Goal: Task Accomplishment & Management: Use online tool/utility

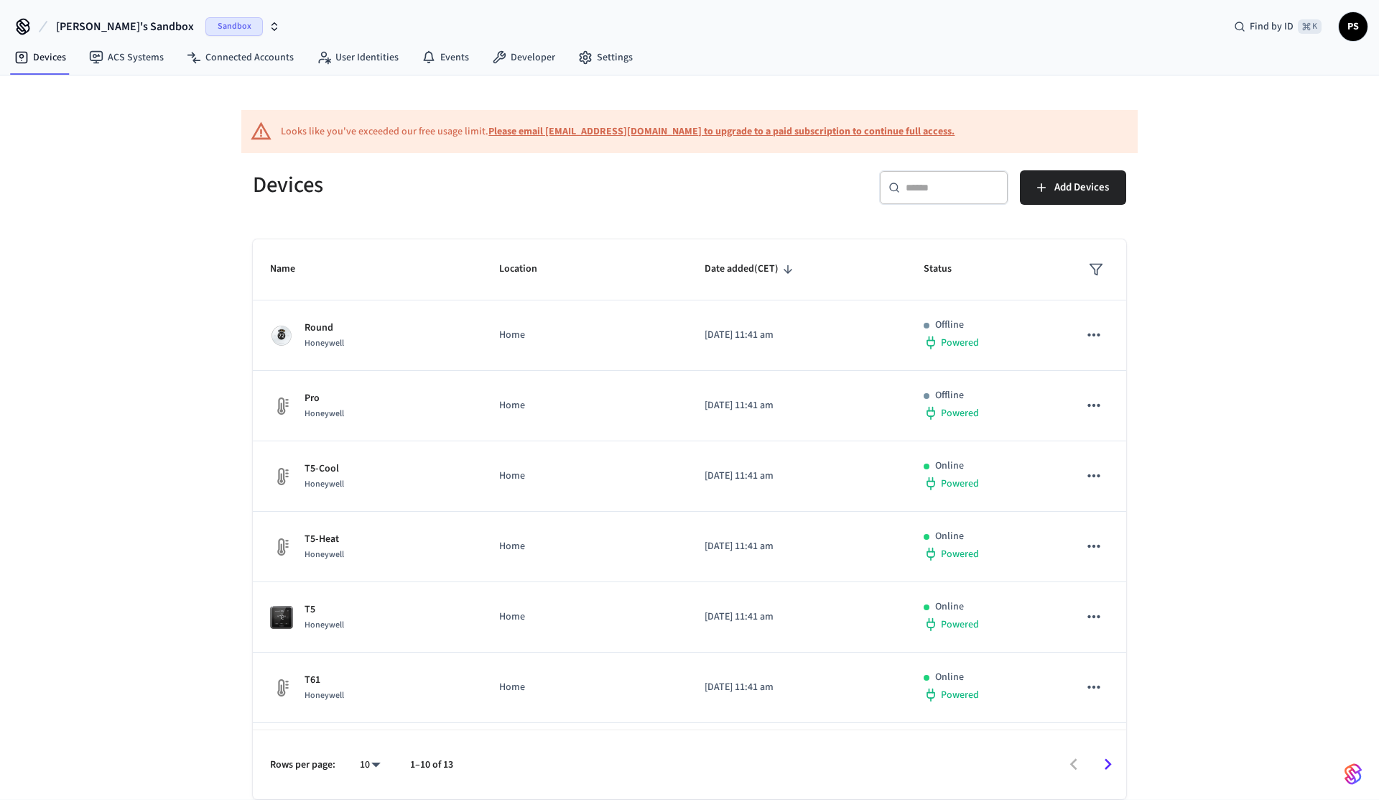
click at [101, 31] on span "[PERSON_NAME]'s Sandbox" at bounding box center [125, 26] width 138 height 17
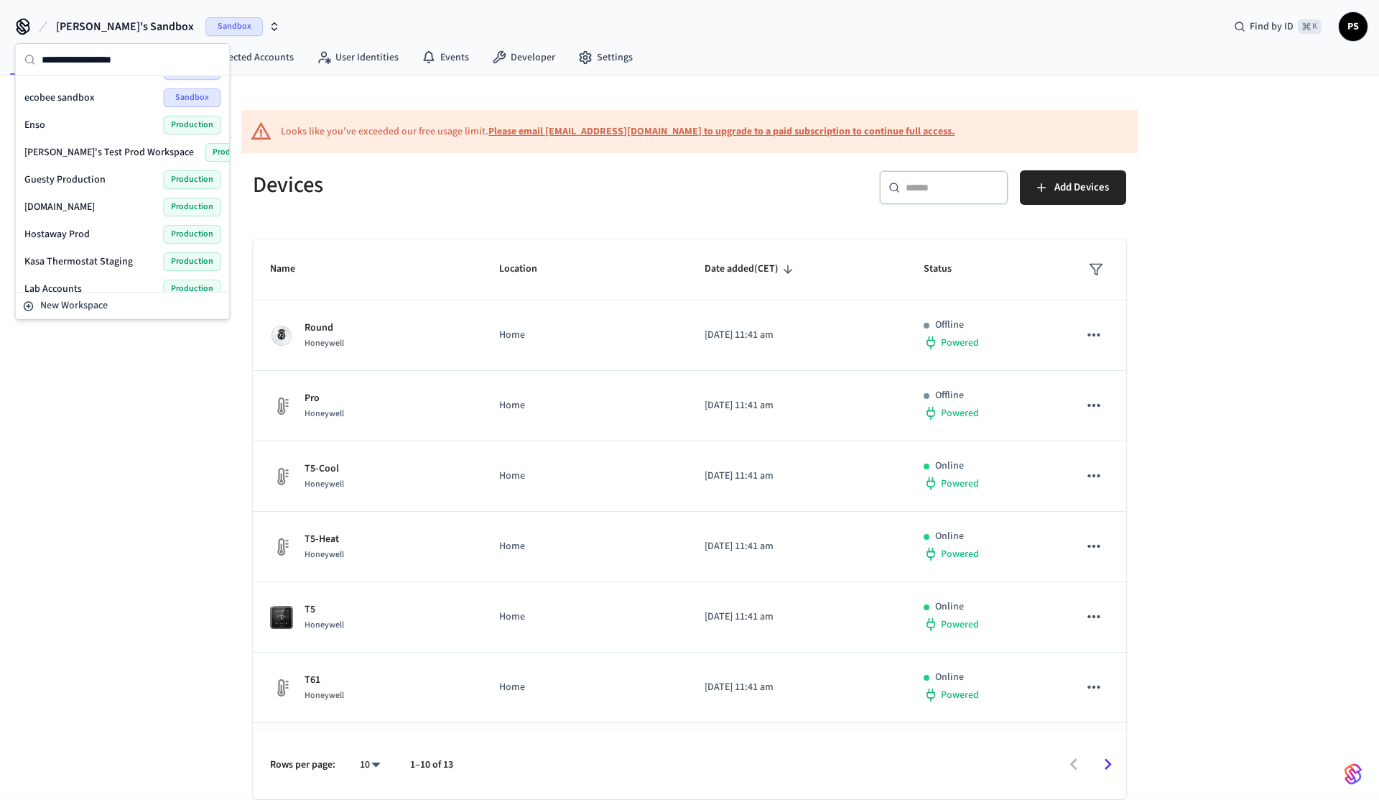
scroll to position [204, 0]
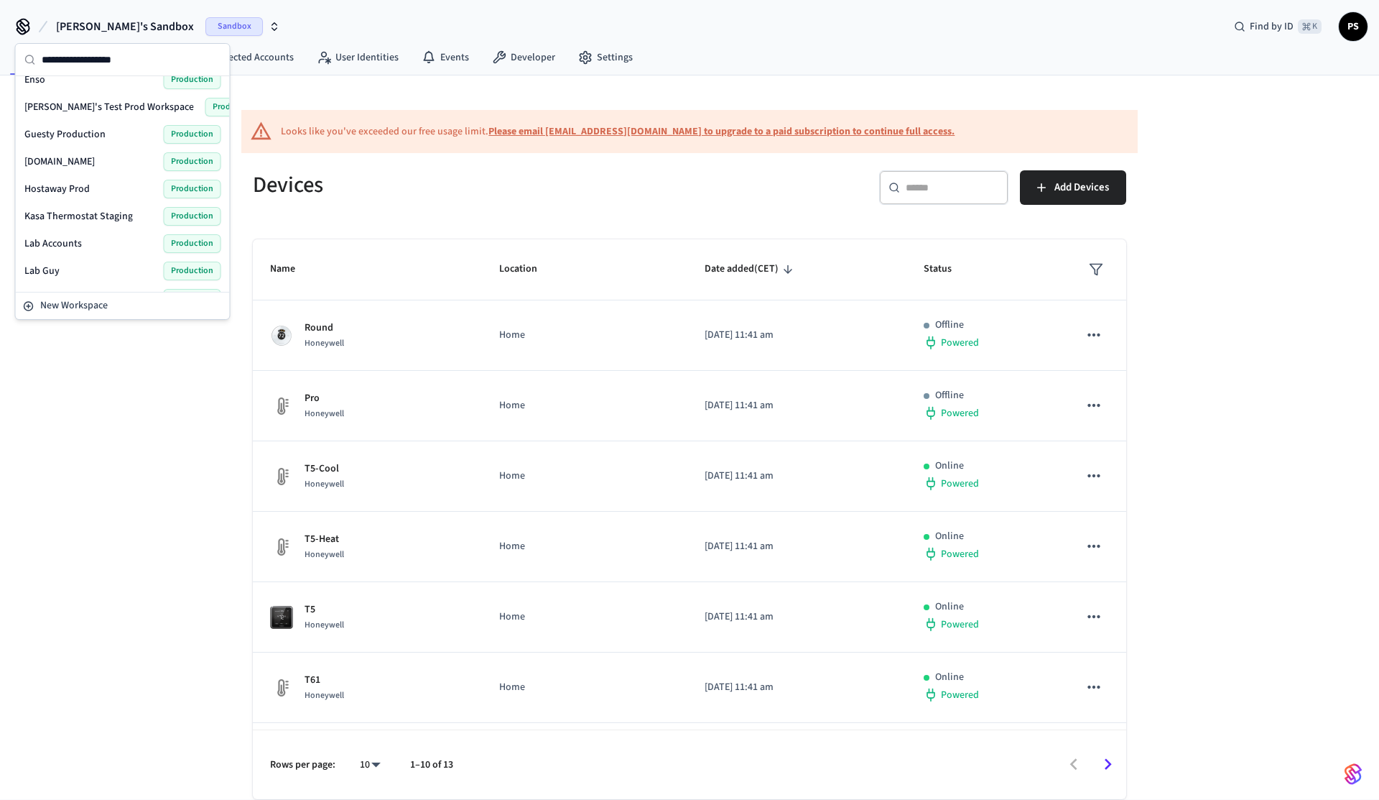
click at [91, 105] on span "[PERSON_NAME]'s Test Prod Workspace" at bounding box center [109, 107] width 170 height 14
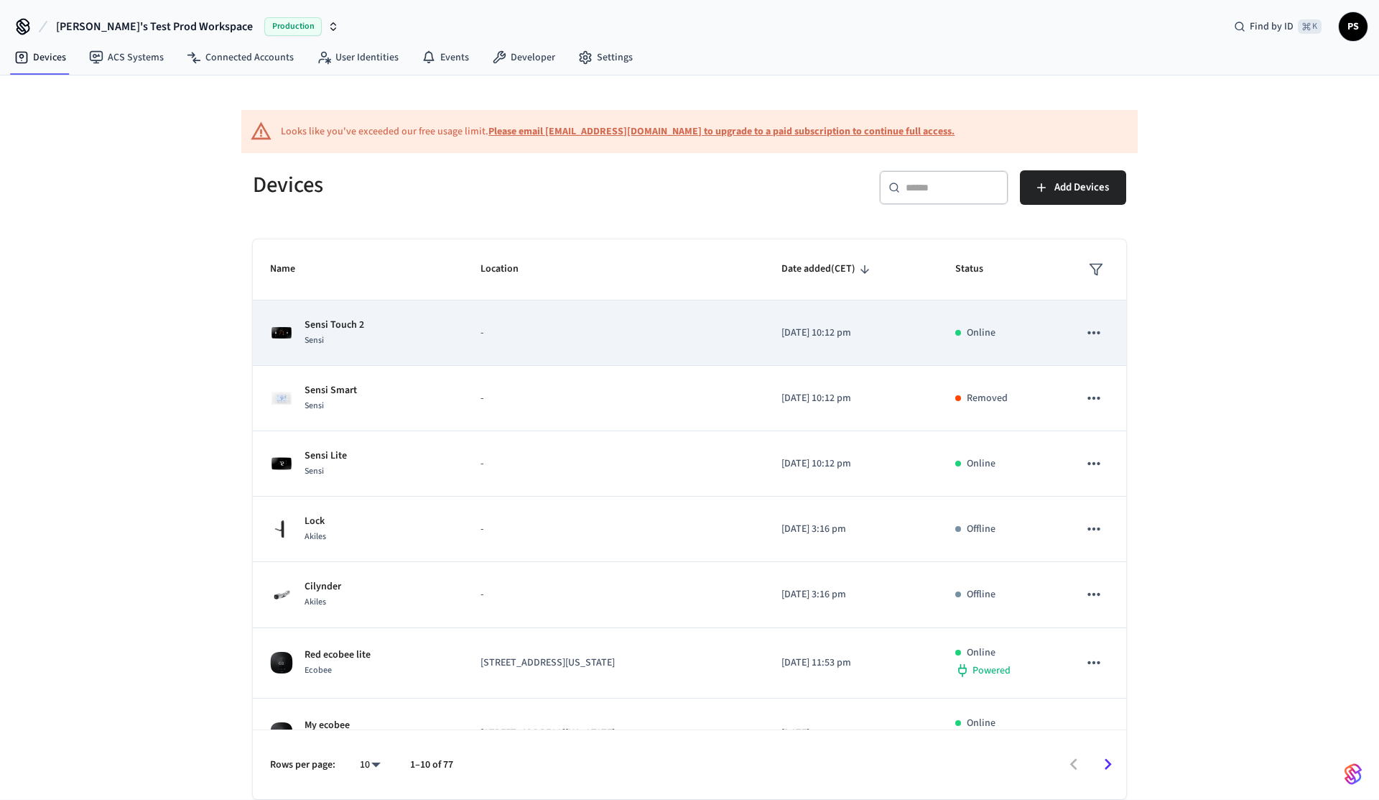
click at [481, 328] on p "-" at bounding box center [614, 332] width 266 height 15
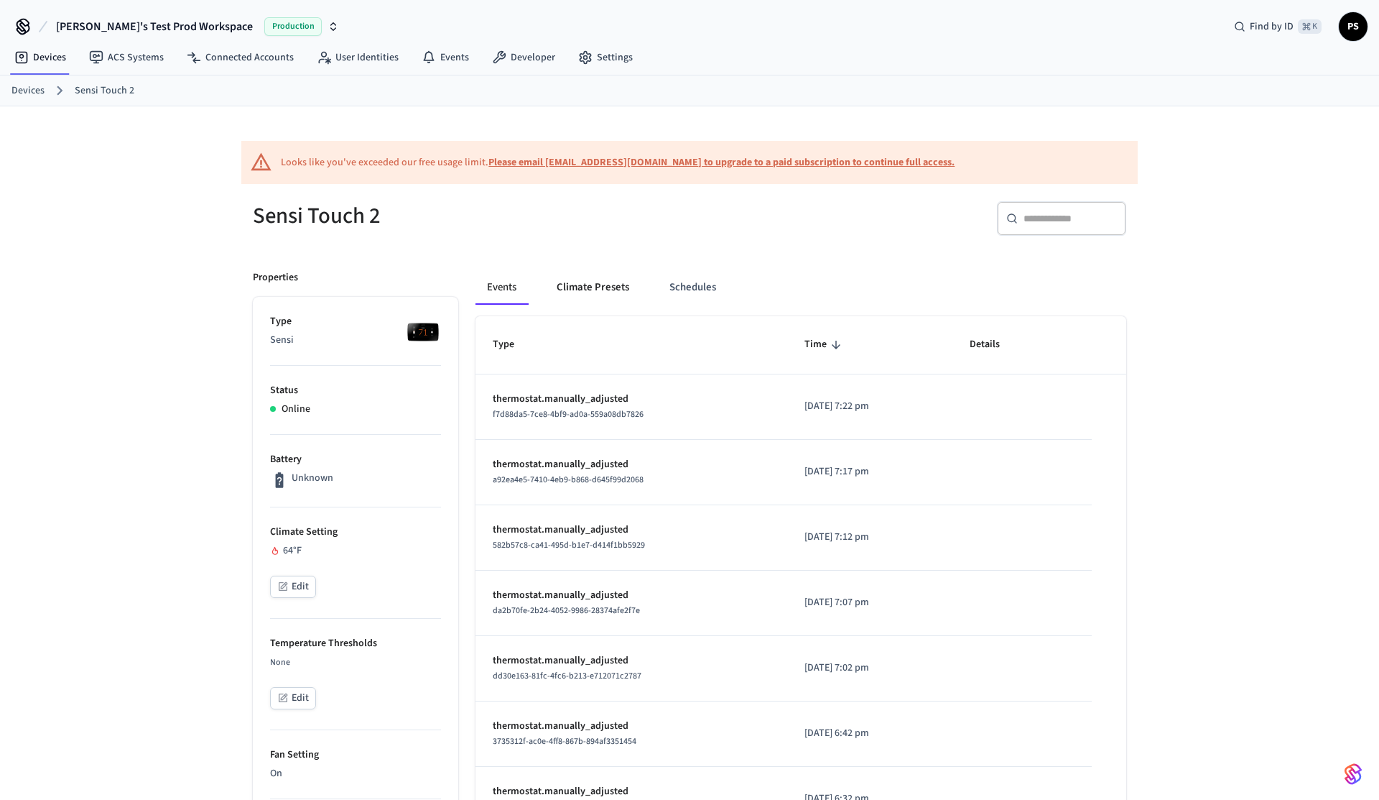
click at [552, 301] on button "Climate Presets" at bounding box center [593, 287] width 96 height 34
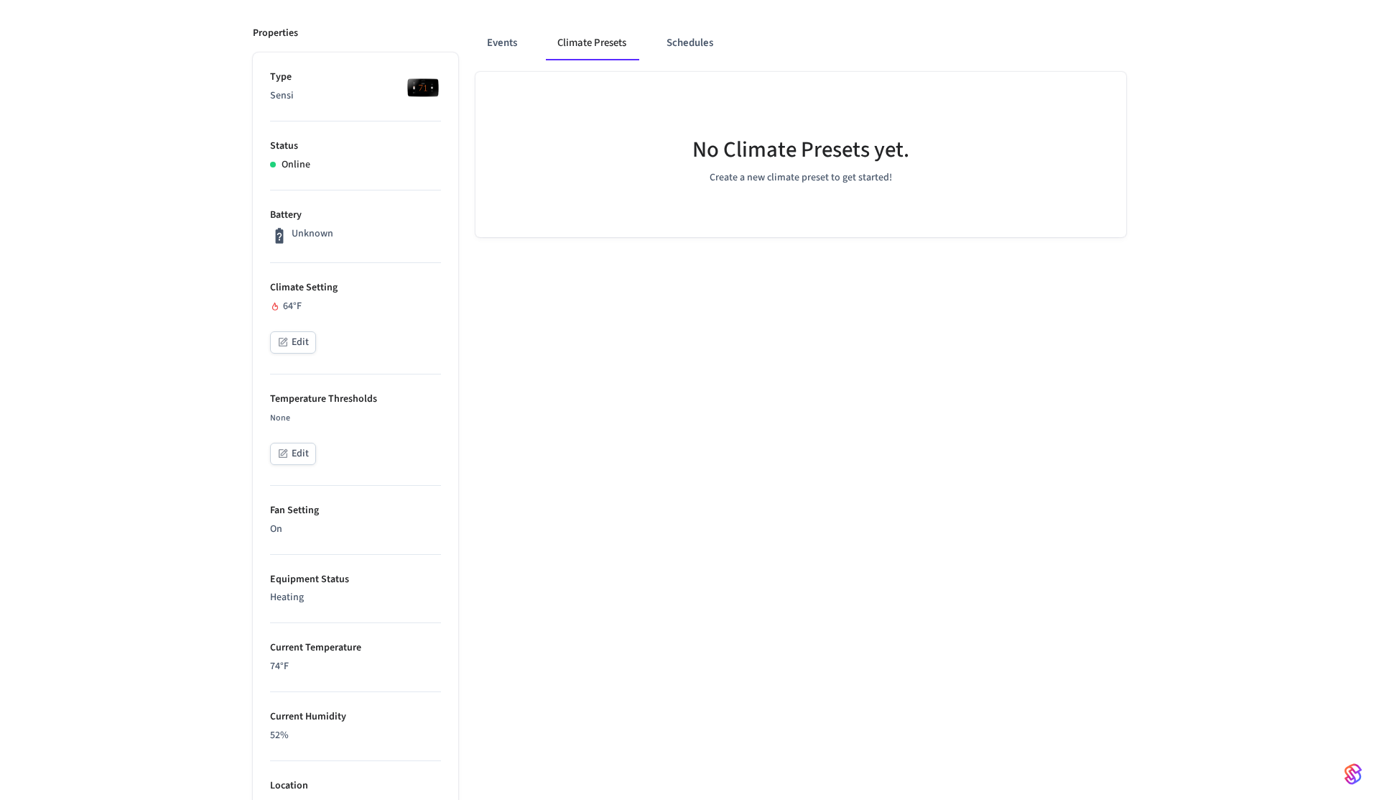
scroll to position [592, 0]
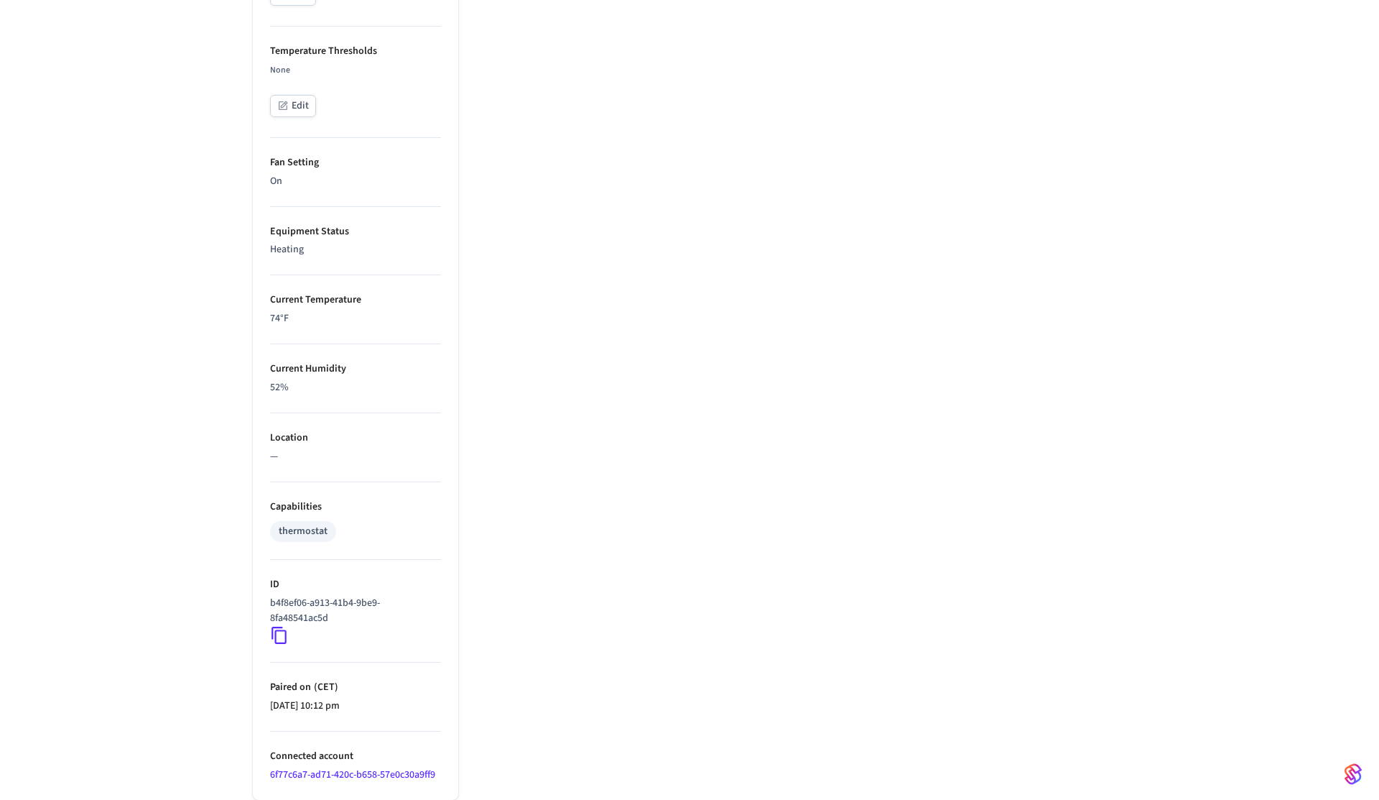
click at [285, 632] on icon at bounding box center [279, 635] width 19 height 19
